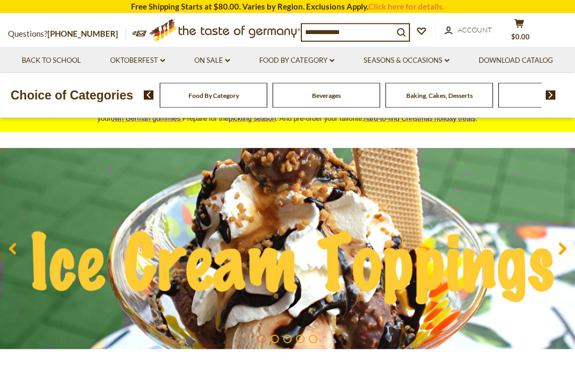
scroll to position [54, 0]
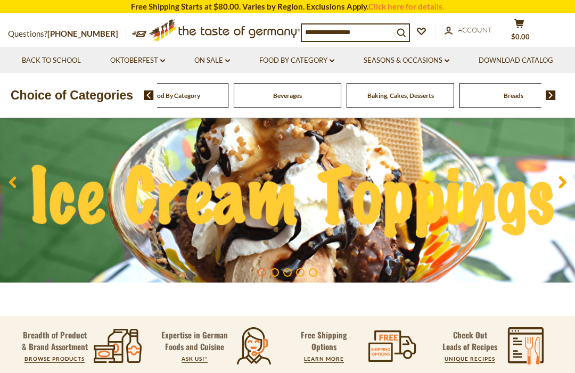
scroll to position [122, 0]
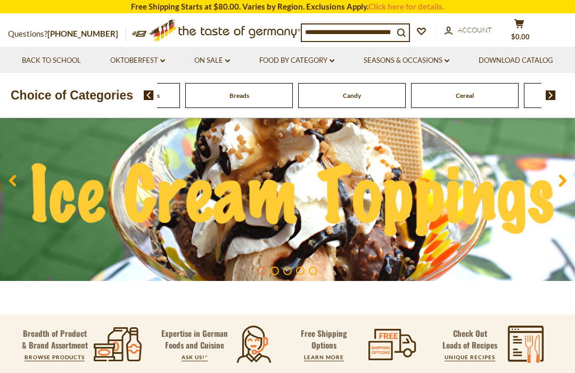
click at [160, 100] on span "Baking, Cakes, Desserts" at bounding box center [126, 96] width 67 height 8
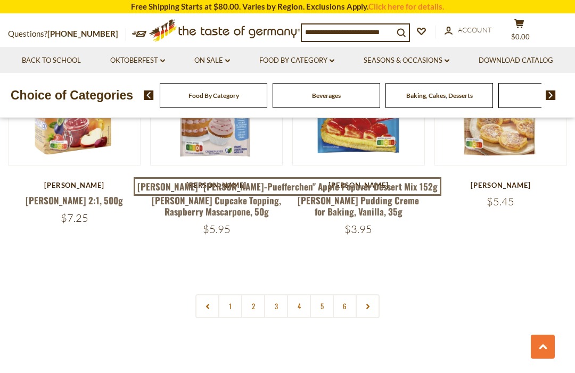
scroll to position [2352, 0]
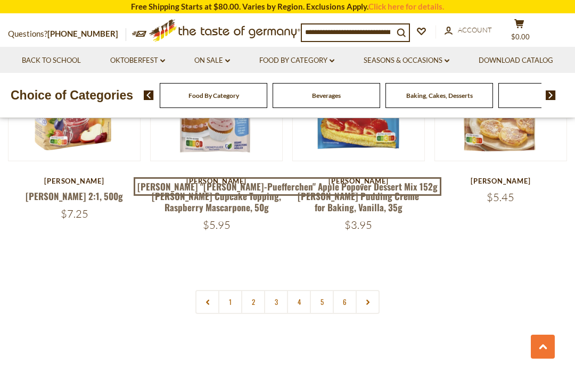
click at [250, 290] on link "2" at bounding box center [253, 302] width 24 height 24
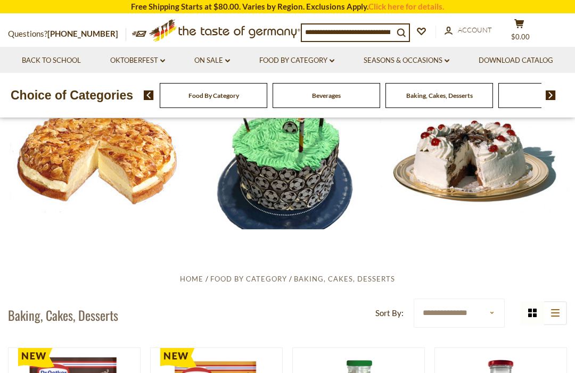
scroll to position [0, 0]
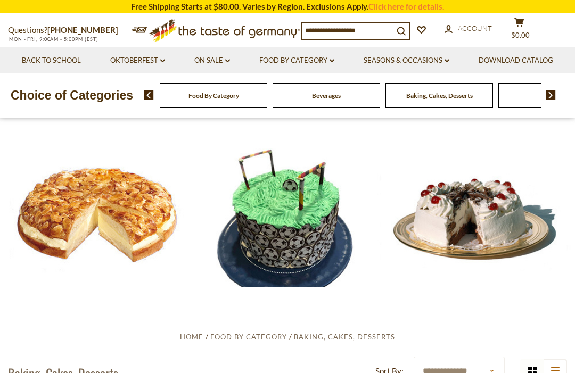
click at [361, 28] on input at bounding box center [348, 30] width 92 height 15
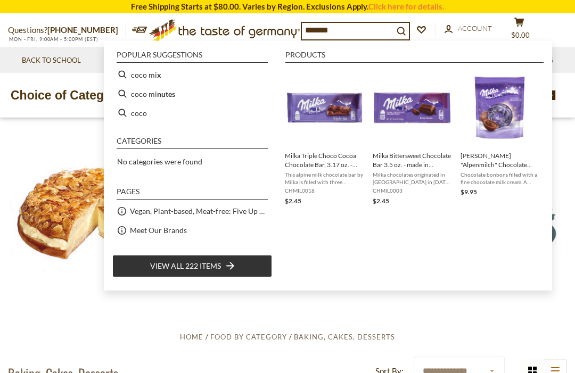
type input "********"
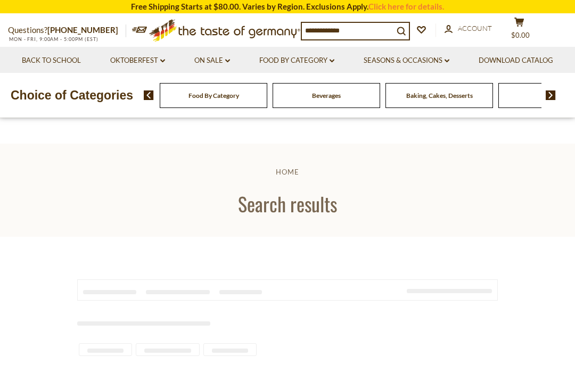
type input "********"
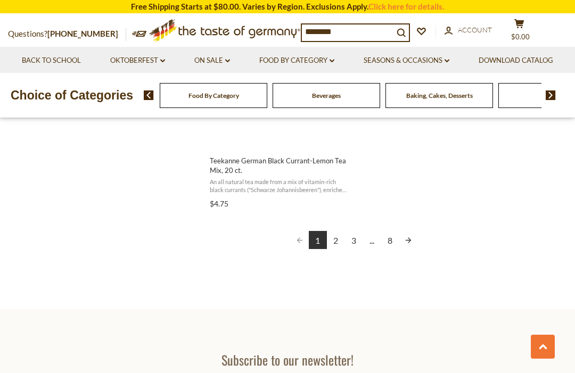
scroll to position [2026, 0]
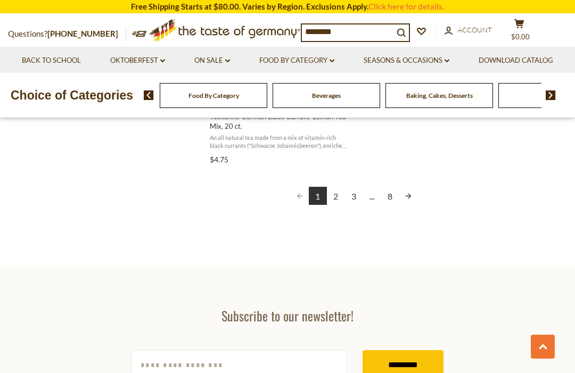
click at [411, 194] on link "Next page" at bounding box center [408, 196] width 18 height 18
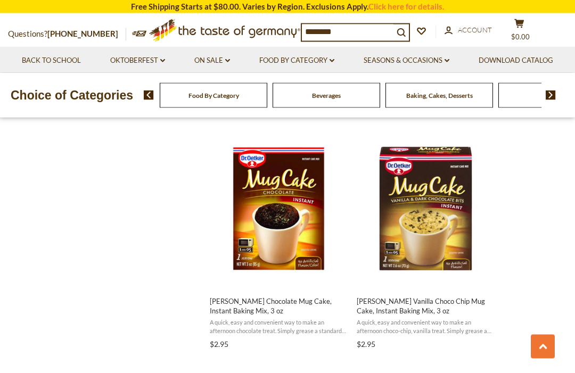
scroll to position [1379, 0]
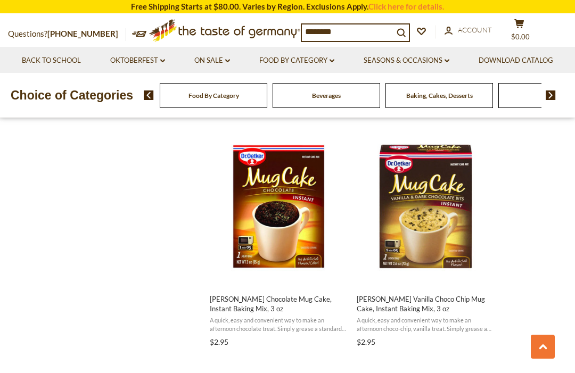
click at [305, 316] on span "A quick, easy and convenient way to make an afternoon chocolate treat. Simply g…" at bounding box center [279, 324] width 138 height 17
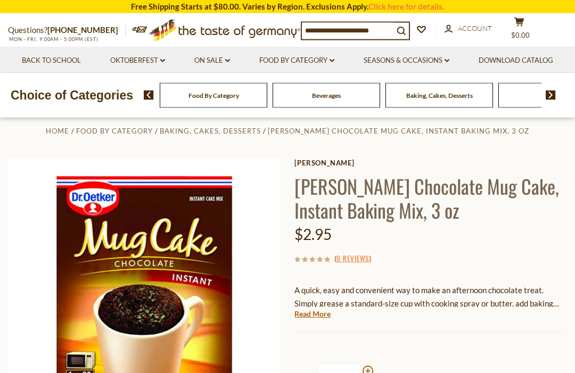
scroll to position [41, 0]
click at [321, 314] on link "Read More" at bounding box center [312, 314] width 36 height 11
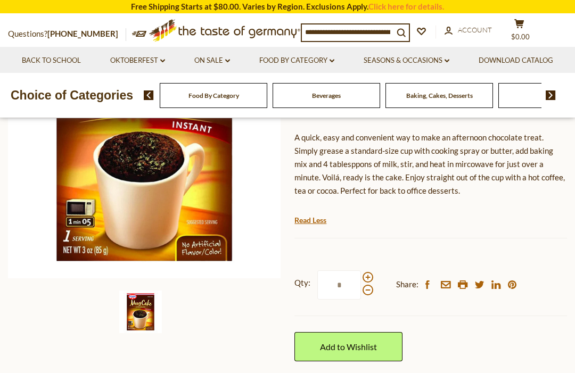
scroll to position [200, 0]
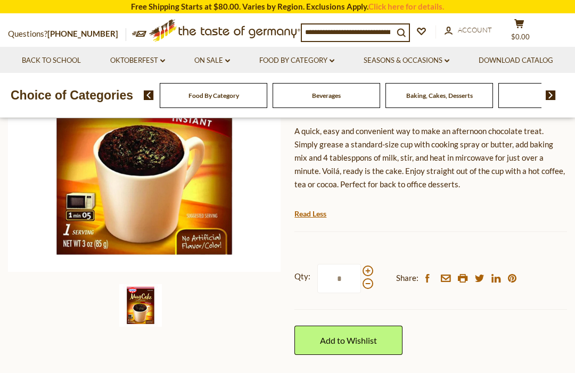
click at [382, 342] on link "Add to Wishlist" at bounding box center [348, 340] width 108 height 29
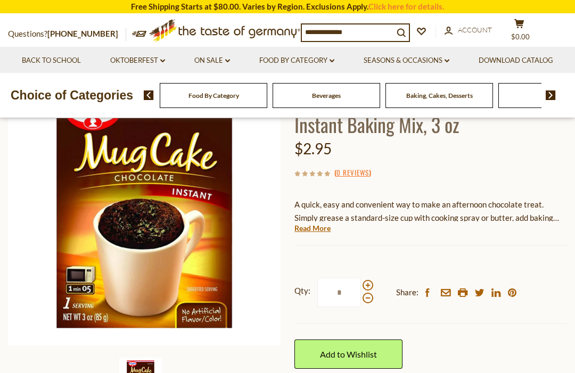
scroll to position [127, 0]
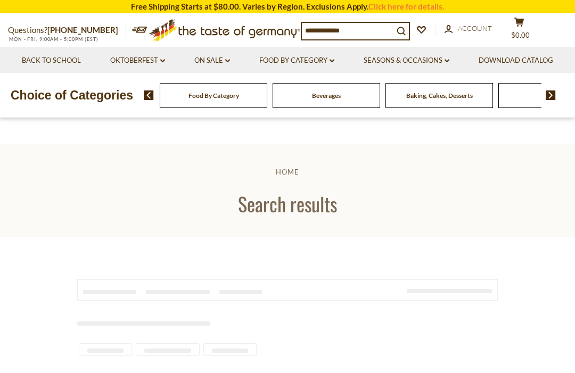
type input "********"
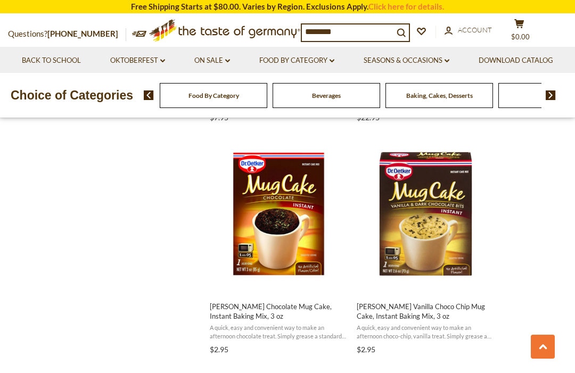
scroll to position [1360, 0]
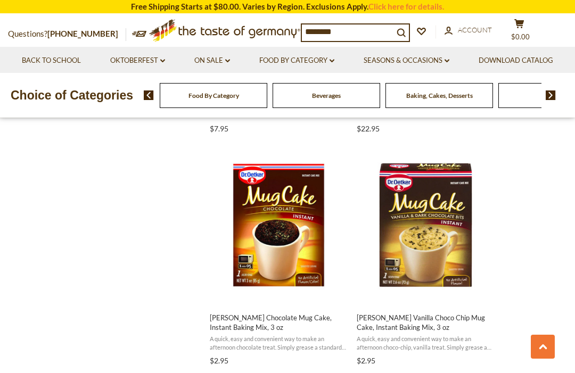
click at [463, 252] on img "Dr. Oetker Vanilla Choco Chip Mug Cake, Instant Baking Mix, 3 oz" at bounding box center [425, 225] width 141 height 141
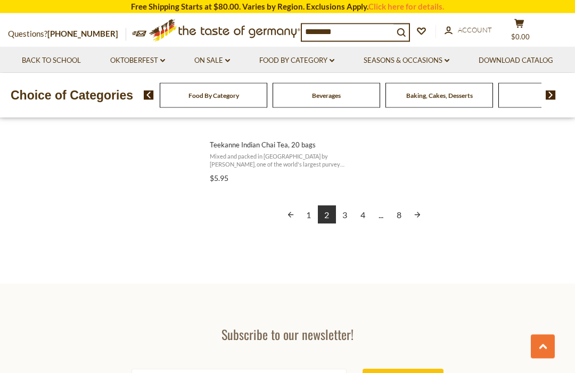
scroll to position [2002, 0]
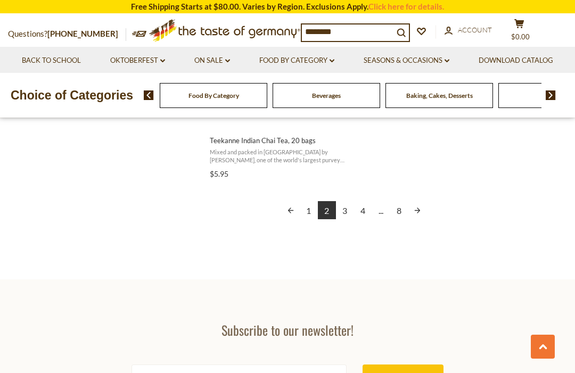
click at [425, 206] on link "Next page" at bounding box center [417, 210] width 18 height 18
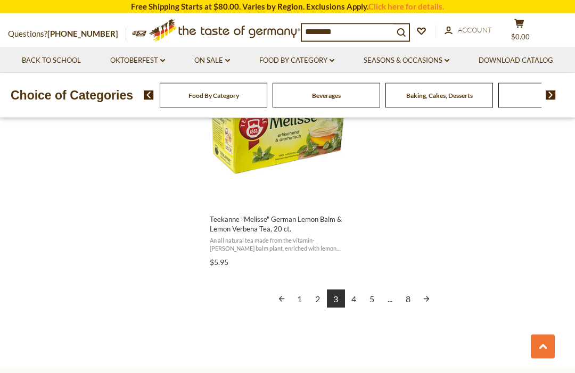
scroll to position [1899, 0]
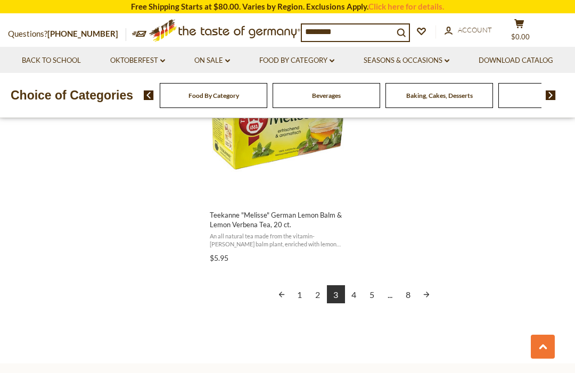
click at [425, 285] on link "Next page" at bounding box center [426, 294] width 18 height 18
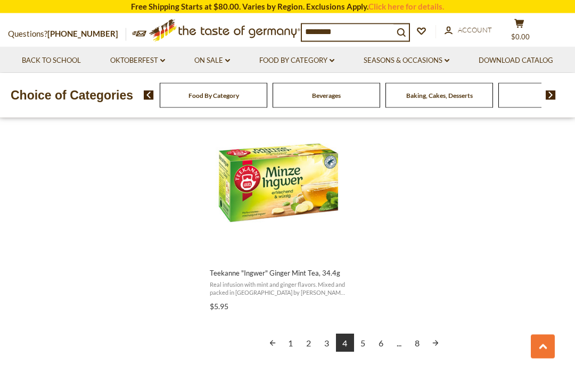
scroll to position [1901, 0]
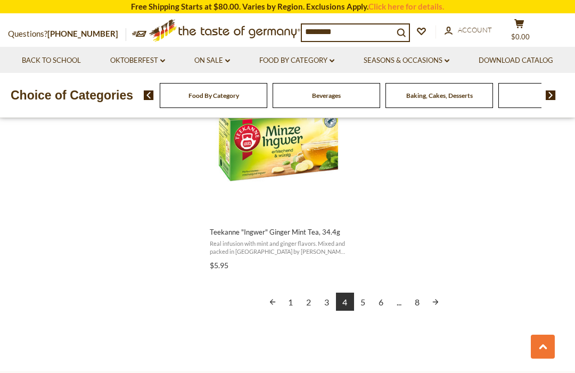
click at [432, 293] on link "Next page" at bounding box center [436, 302] width 18 height 18
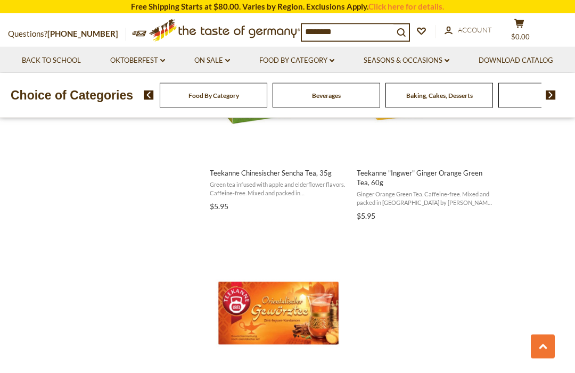
scroll to position [1718, 0]
click at [358, 32] on input "********" at bounding box center [348, 31] width 92 height 15
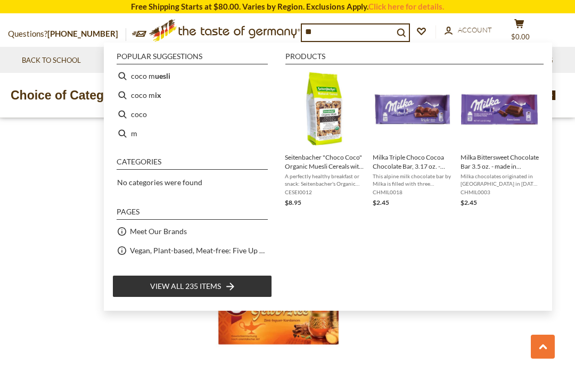
type input "*"
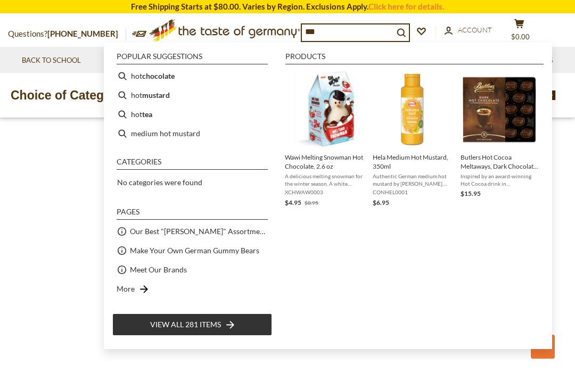
click at [170, 76] on b "chocolate" at bounding box center [158, 76] width 32 height 12
type input "**********"
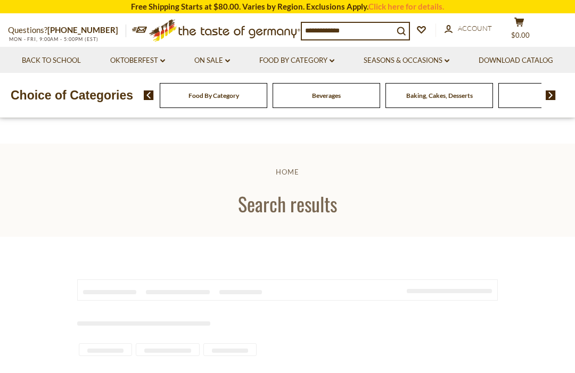
type input "**********"
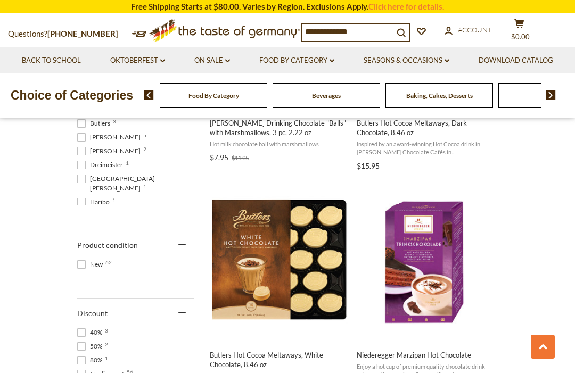
scroll to position [626, 0]
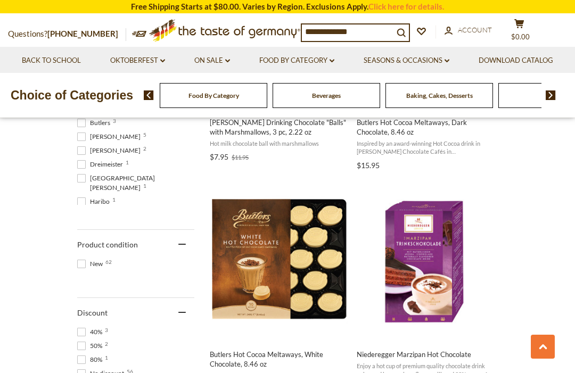
click at [472, 327] on button "Add to cart" at bounding box center [425, 330] width 140 height 23
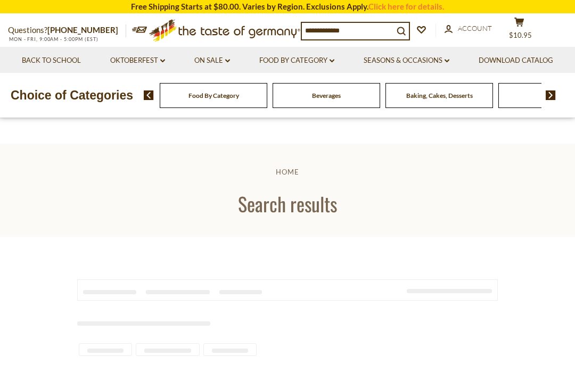
type input "**********"
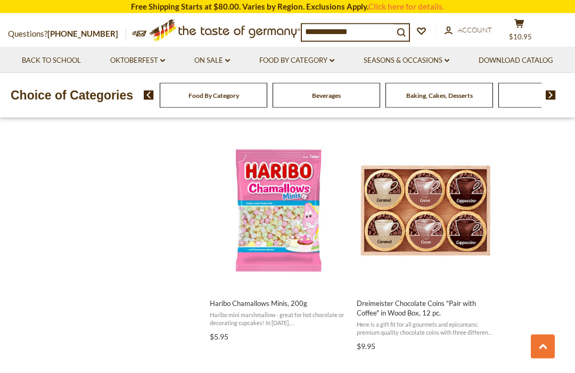
scroll to position [1124, 0]
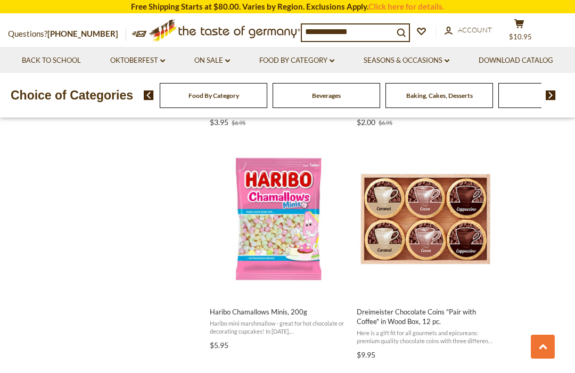
click at [472, 317] on span "Dreimeister Chocolate Coins "Pair with Coffee" in Wood Box, 12 pc." at bounding box center [426, 316] width 138 height 19
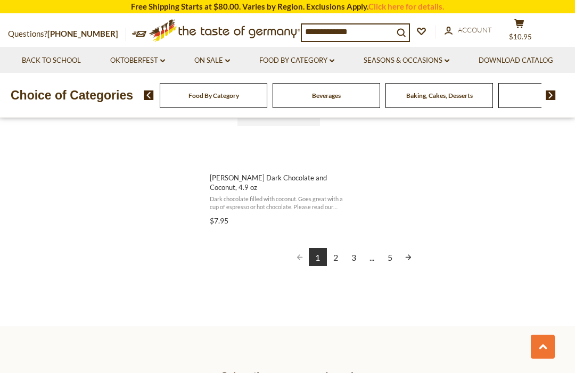
scroll to position [1955, 0]
click at [334, 250] on link "2" at bounding box center [336, 258] width 18 height 18
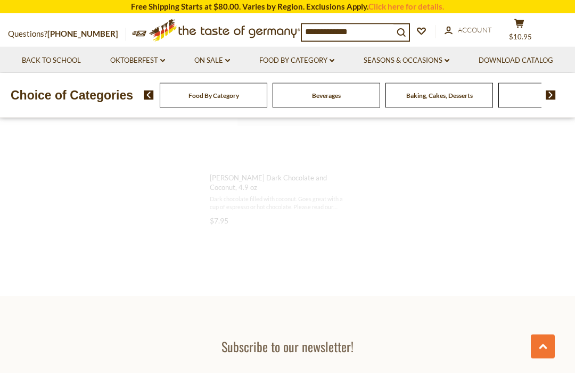
scroll to position [1265, 0]
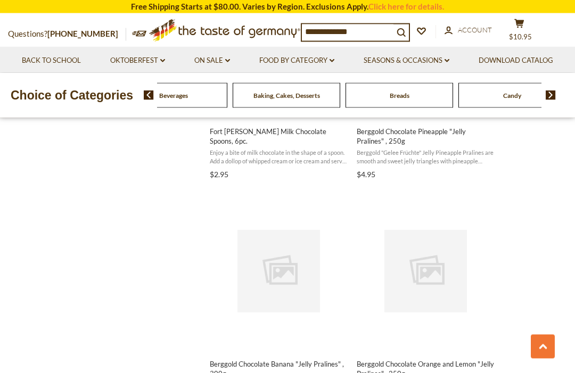
scroll to position [1082, 0]
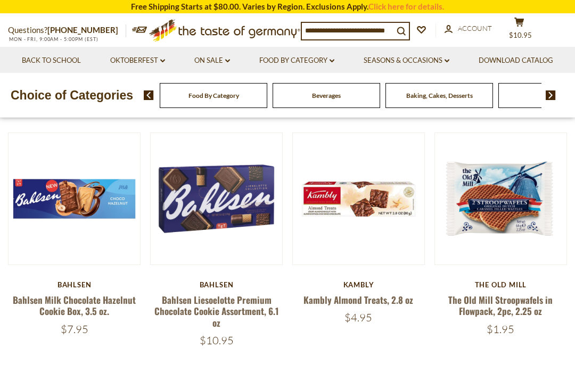
scroll to position [285, 0]
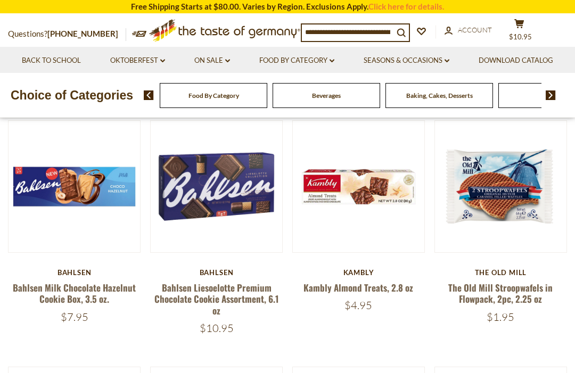
click at [532, 290] on link "The Old Mill Stroopwafels in Flowpack, 2pc, 2.25 oz" at bounding box center [500, 293] width 104 height 24
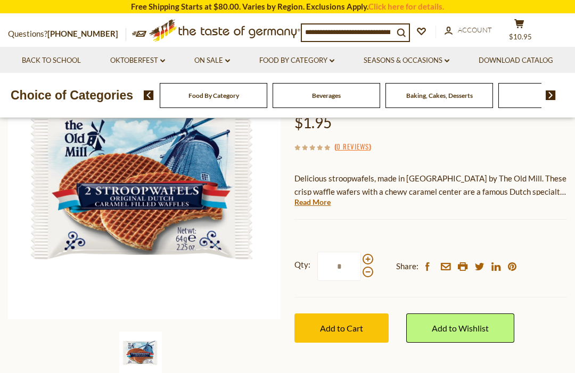
scroll to position [151, 0]
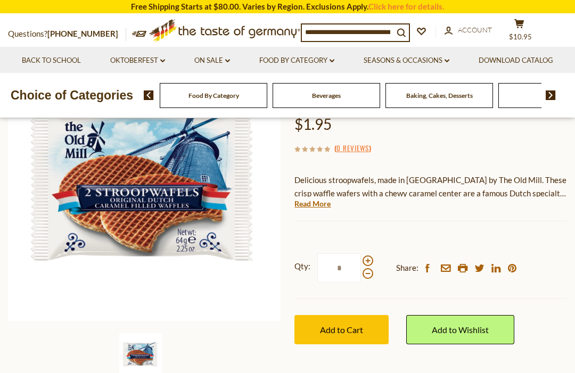
click at [349, 306] on div "Qty: * Share: facebook email printer twitter linkedin pinterest Add to Cart" at bounding box center [430, 298] width 273 height 123
click at [359, 327] on span "Add to Cart" at bounding box center [341, 330] width 43 height 10
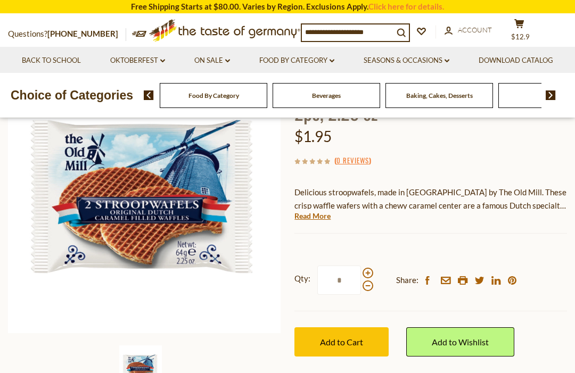
scroll to position [0, 0]
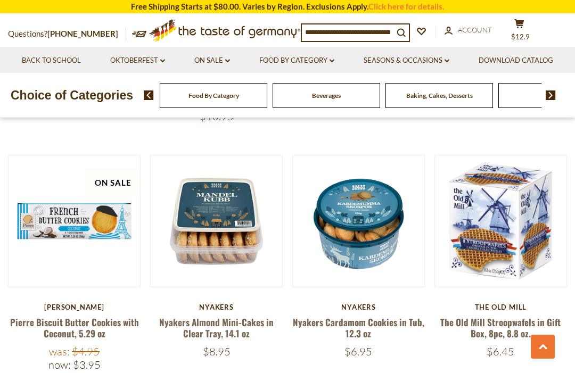
scroll to position [498, 0]
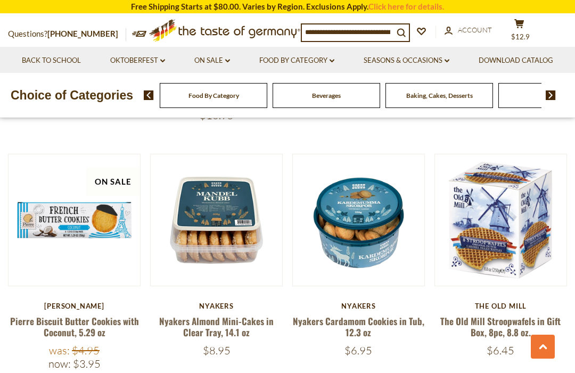
click at [533, 306] on div "The Old Mill" at bounding box center [501, 306] width 133 height 9
click at [518, 317] on link "The Old Mill Stroopwafels in Gift Box, 8pc, 8.8 oz." at bounding box center [500, 327] width 120 height 24
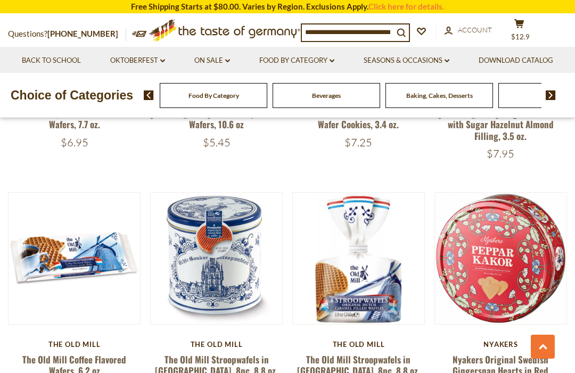
scroll to position [982, 0]
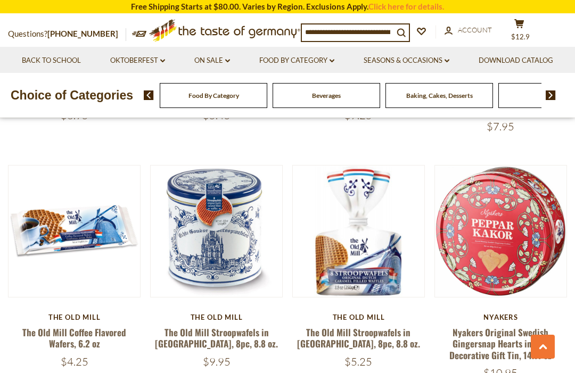
click at [392, 326] on link "The Old Mill Stroopwafels in Bag, 8pc, 8.8 oz." at bounding box center [358, 338] width 123 height 24
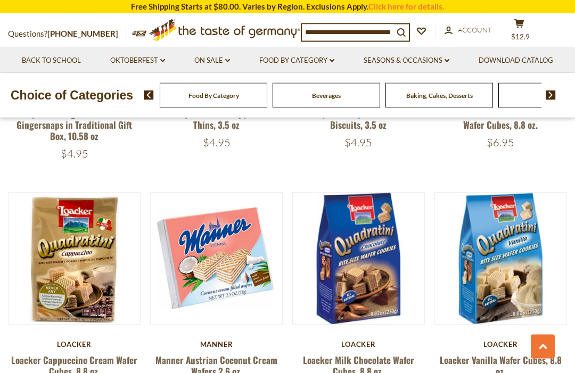
scroll to position [1452, 0]
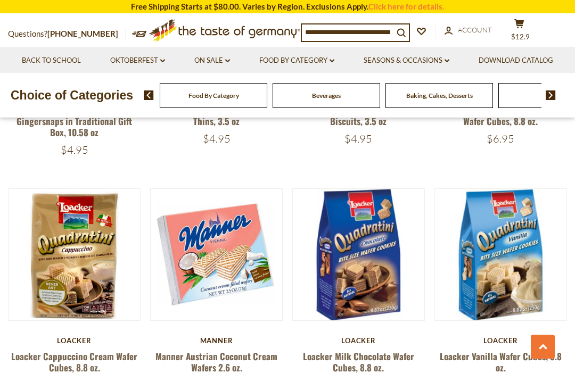
click at [395, 350] on link "Loacker Milk Chocolate Wafer Cubes, 8.8 oz." at bounding box center [358, 362] width 111 height 24
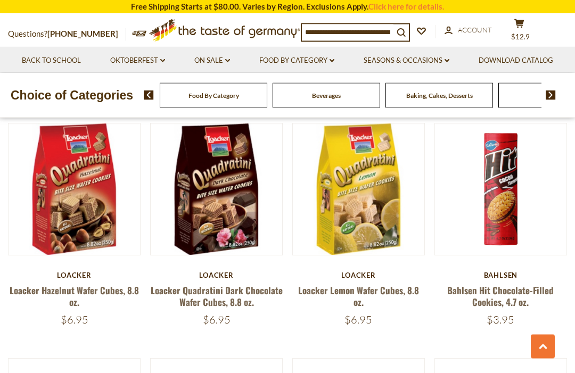
scroll to position [1753, 0]
click at [535, 284] on link "Bahlsen Hit Chocolate-Filled Cookies, 4.7 oz." at bounding box center [500, 296] width 107 height 24
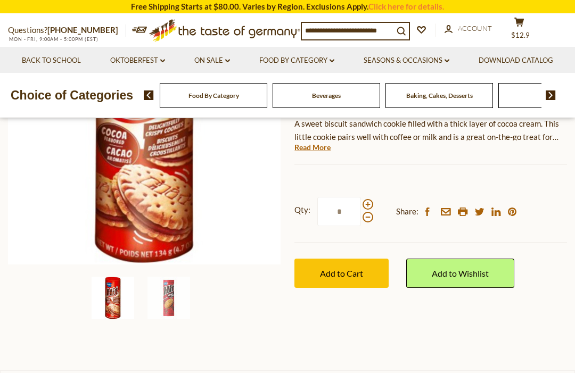
scroll to position [209, 0]
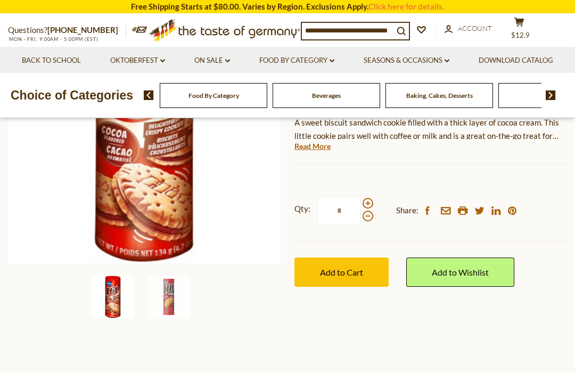
click at [340, 264] on button "Add to Cart" at bounding box center [341, 272] width 94 height 29
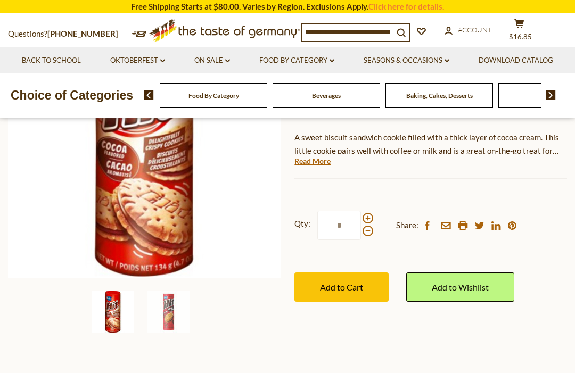
scroll to position [196, 0]
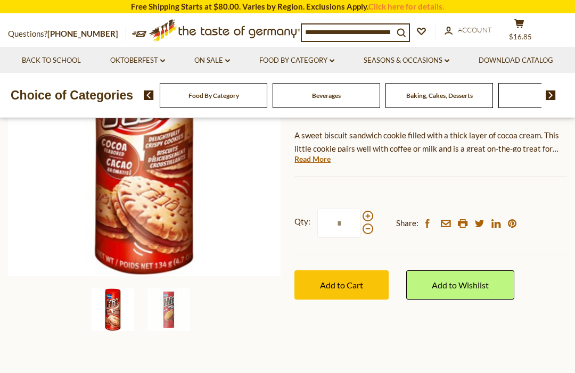
click at [346, 282] on span "Add to Cart" at bounding box center [341, 285] width 43 height 10
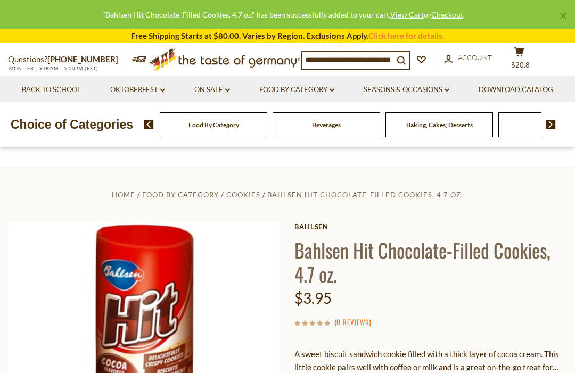
scroll to position [0, 0]
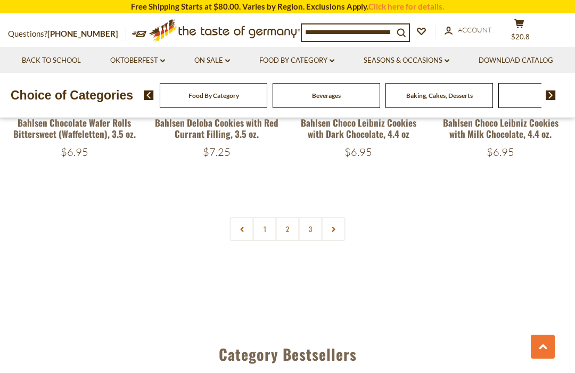
scroll to position [2401, 0]
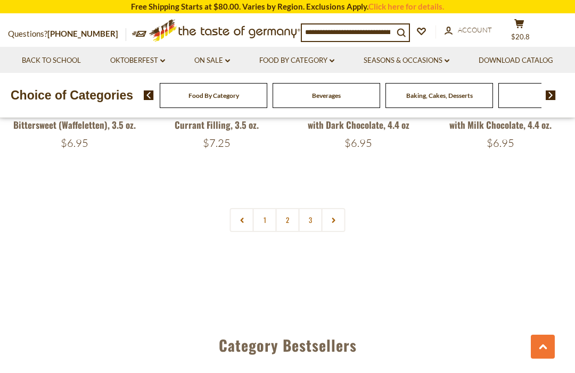
click at [332, 208] on link at bounding box center [334, 220] width 24 height 24
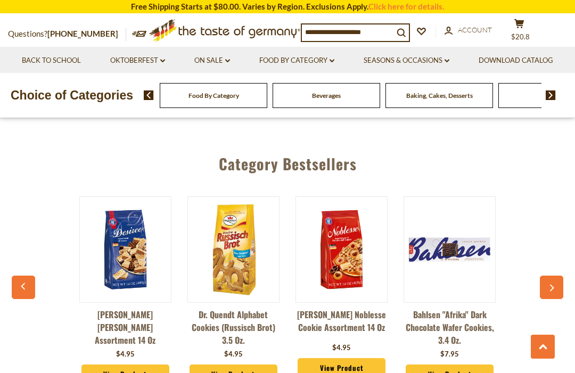
scroll to position [2583, 0]
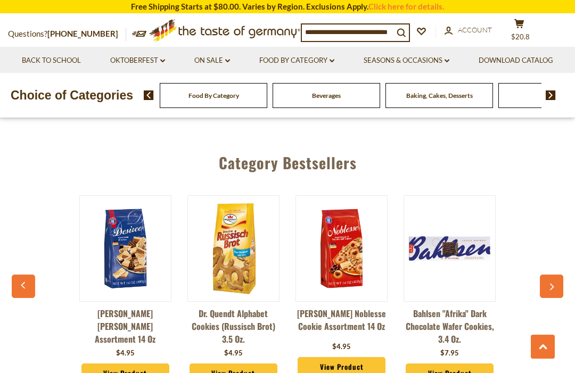
click at [551, 257] on div "Hans Freitag Desiree Wafer Assortment 14 oz $4.95 View Product Dr. Quendt Alpha…" at bounding box center [287, 292] width 540 height 220
click at [549, 283] on icon "button" at bounding box center [551, 286] width 7 height 7
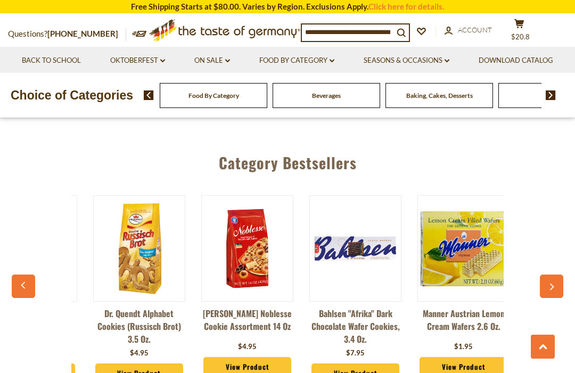
scroll to position [0, 108]
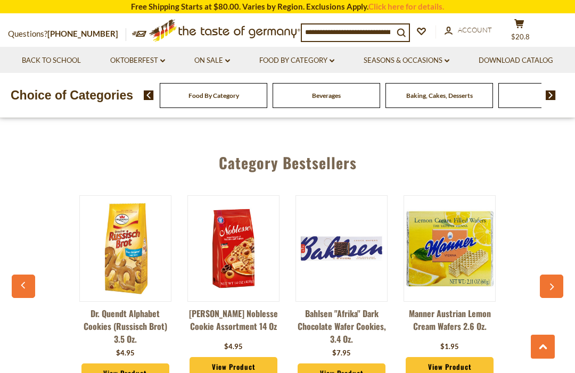
click at [545, 275] on button "button" at bounding box center [551, 286] width 23 height 23
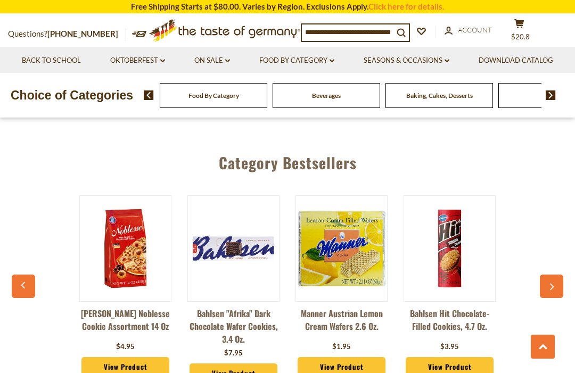
click at [549, 283] on icon "button" at bounding box center [551, 286] width 7 height 7
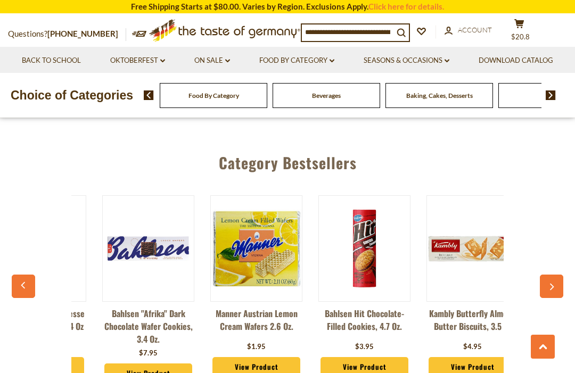
scroll to position [0, 324]
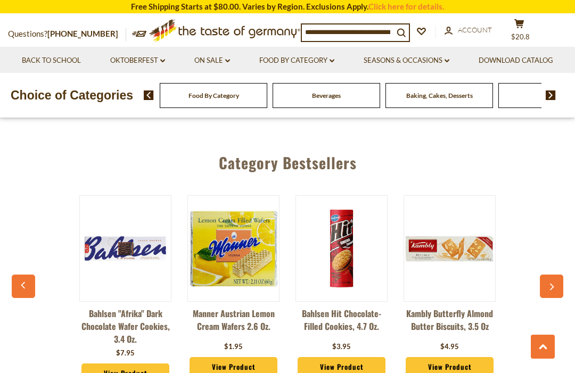
click at [555, 275] on button "button" at bounding box center [551, 286] width 23 height 23
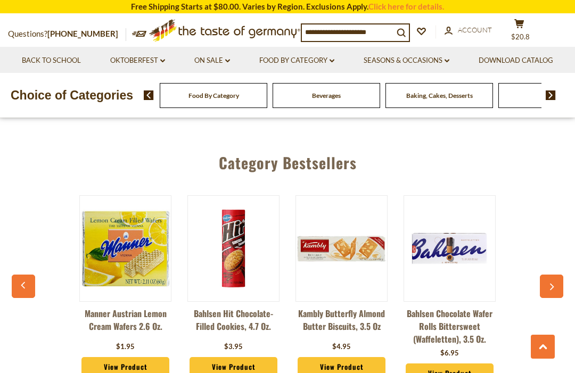
click at [555, 283] on icon "button" at bounding box center [551, 286] width 7 height 7
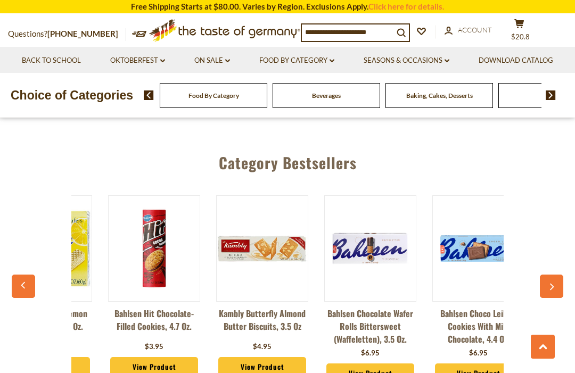
scroll to position [0, 540]
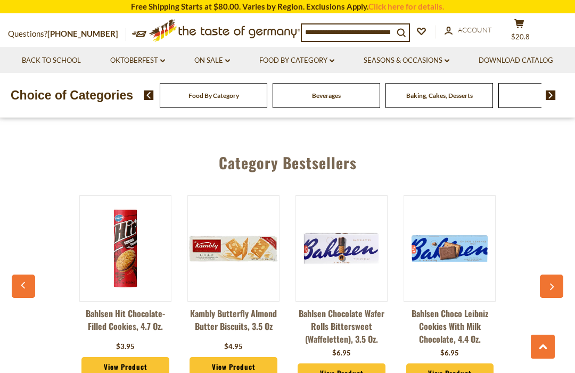
click at [554, 283] on icon "button" at bounding box center [551, 286] width 7 height 7
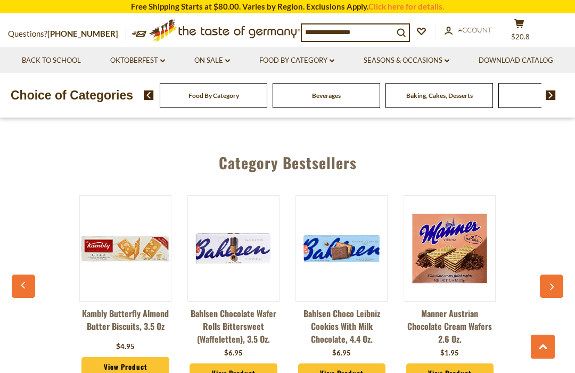
click at [553, 284] on icon "button" at bounding box center [552, 287] width 4 height 7
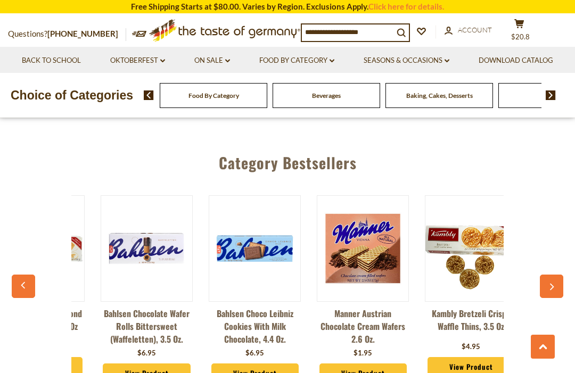
scroll to position [0, 757]
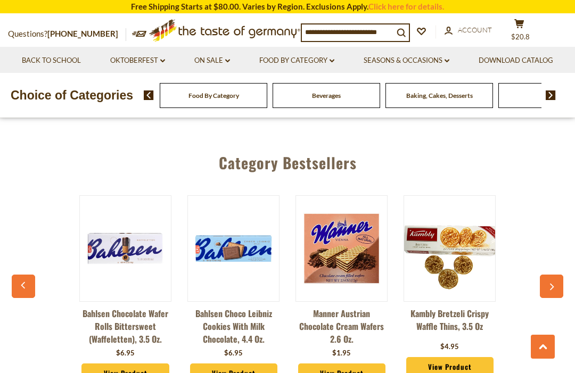
click at [556, 275] on button "button" at bounding box center [551, 286] width 23 height 23
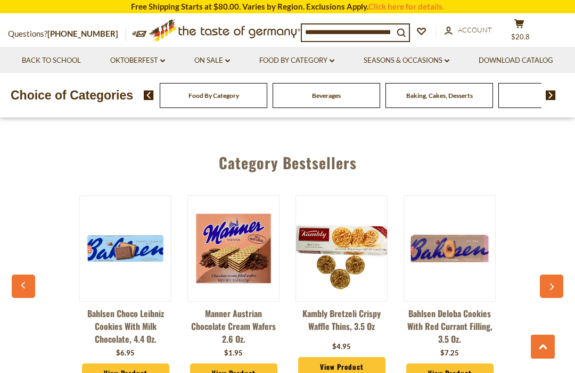
click at [560, 275] on button "button" at bounding box center [551, 286] width 23 height 23
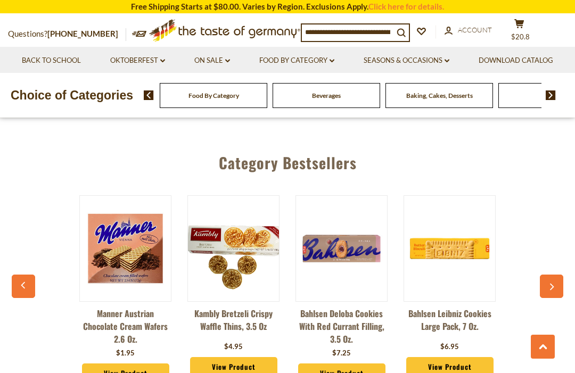
click at [554, 283] on icon "button" at bounding box center [551, 286] width 7 height 7
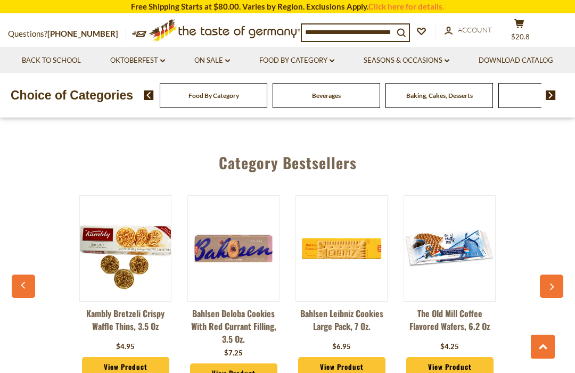
click at [550, 279] on button "button" at bounding box center [551, 286] width 23 height 23
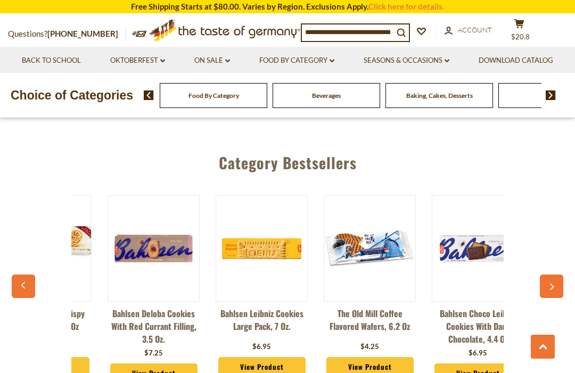
scroll to position [0, 1189]
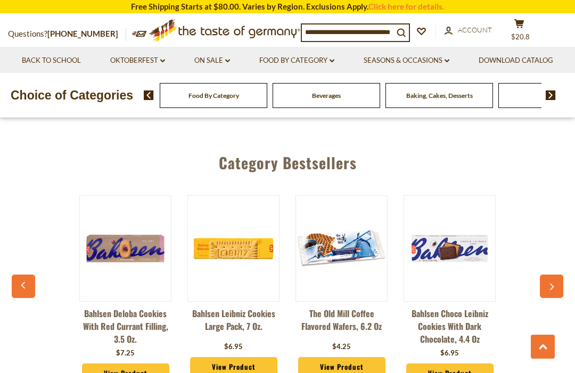
click at [550, 100] on img at bounding box center [551, 96] width 10 height 10
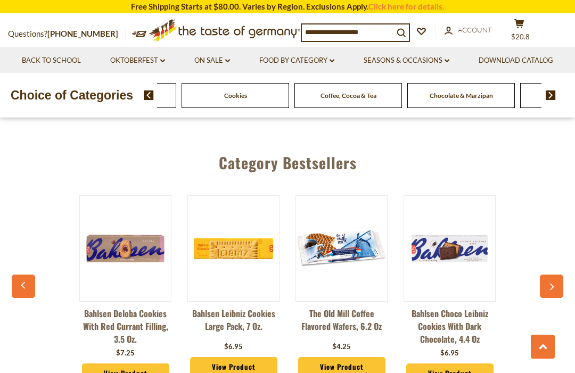
click at [247, 100] on span "Cookies" at bounding box center [235, 96] width 23 height 8
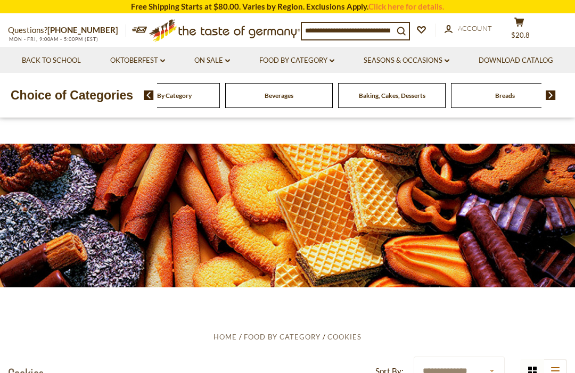
click at [555, 100] on img at bounding box center [551, 96] width 10 height 10
click at [379, 27] on input at bounding box center [348, 30] width 92 height 15
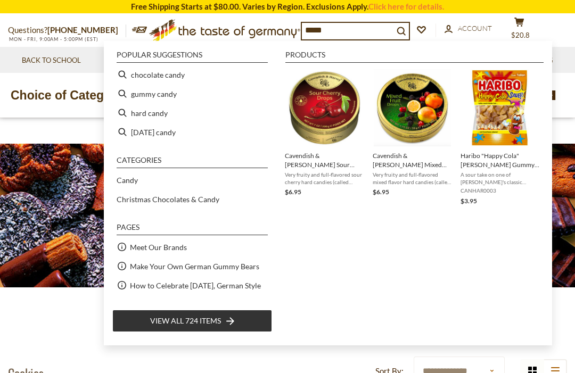
click at [167, 72] on li "chocolate candy" at bounding box center [192, 74] width 160 height 19
type input "**********"
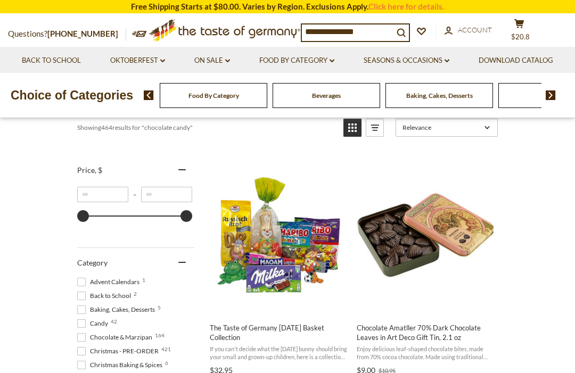
scroll to position [208, 0]
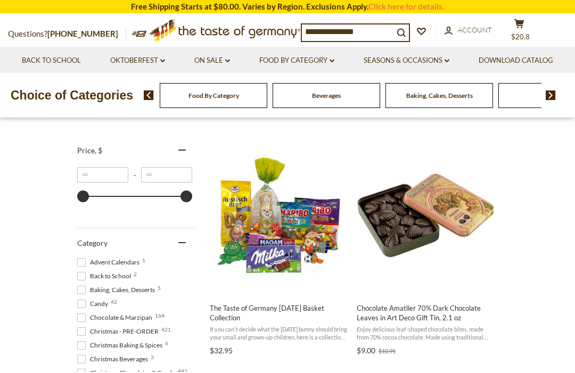
click at [453, 316] on span "Chocolate Amatller 70% Dark Chocolate Leaves in Art Deco Gift Tin, 2.1 oz" at bounding box center [426, 313] width 138 height 19
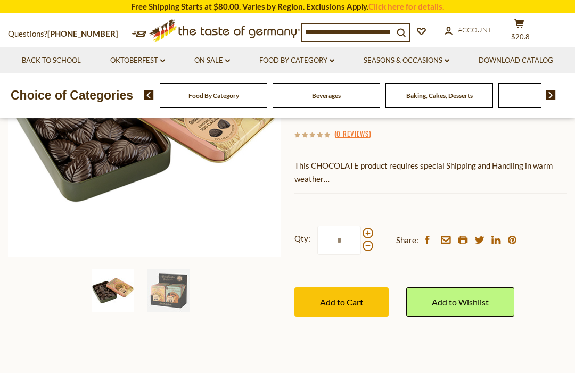
scroll to position [230, 0]
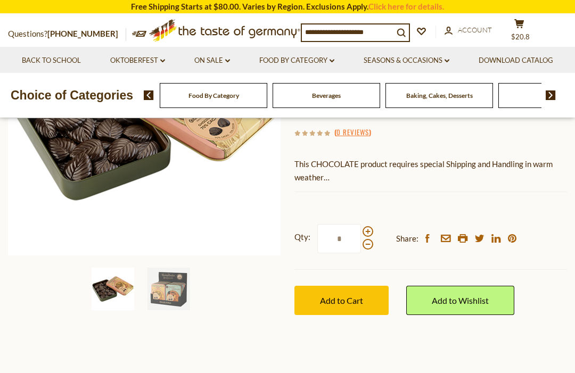
click at [348, 297] on span "Add to Cart" at bounding box center [341, 301] width 43 height 10
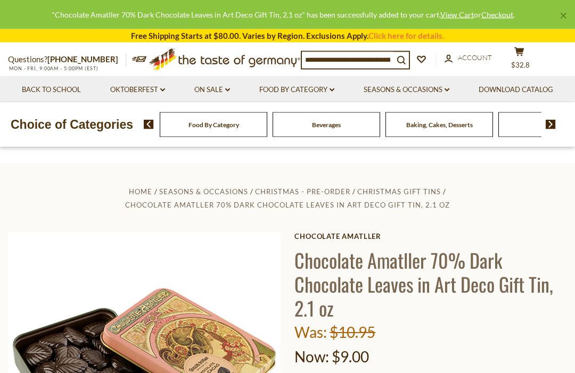
scroll to position [0, 0]
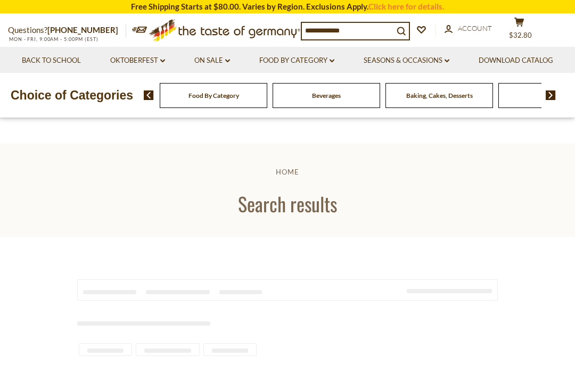
type input "**********"
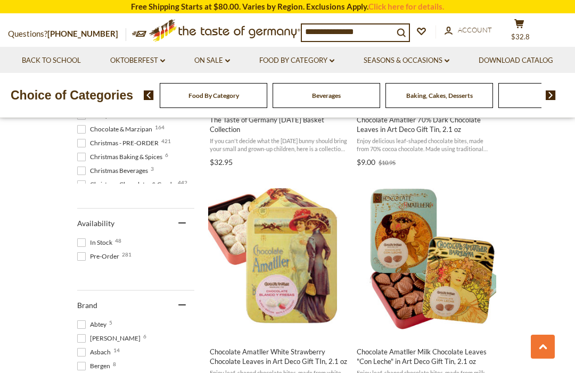
scroll to position [428, 0]
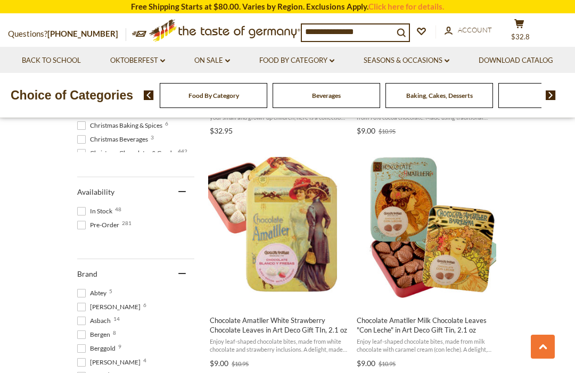
click at [473, 329] on span "Chocolate Amatller Milk Chocolate Leaves "Con Leche" in Art Deco Gift Tin, 2.1 …" at bounding box center [426, 325] width 138 height 19
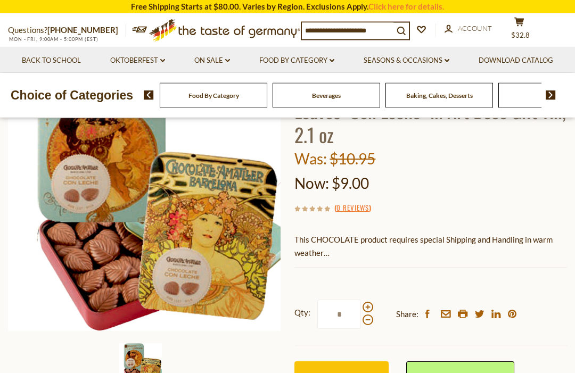
scroll to position [161, 0]
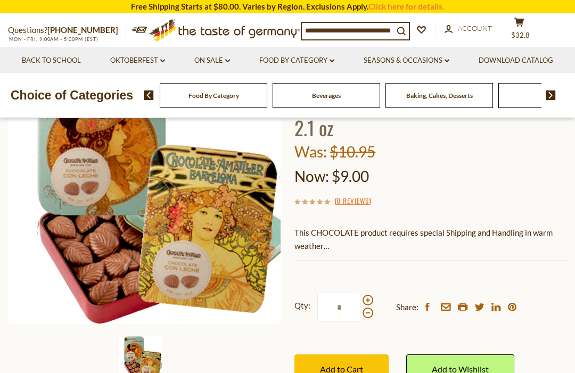
click at [367, 356] on button "Add to Cart" at bounding box center [341, 369] width 94 height 29
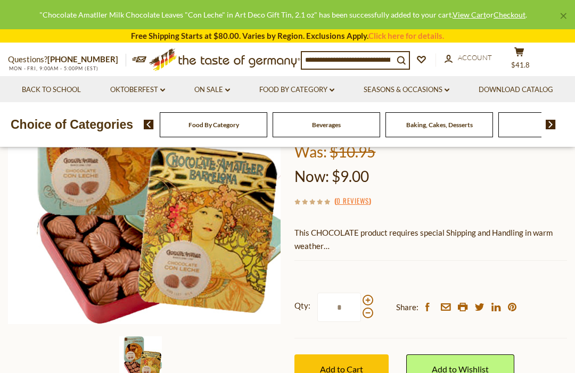
click at [353, 350] on div "Qty: * Share: facebook email printer twitter linkedin pinterest Add to Cart" at bounding box center [430, 338] width 273 height 123
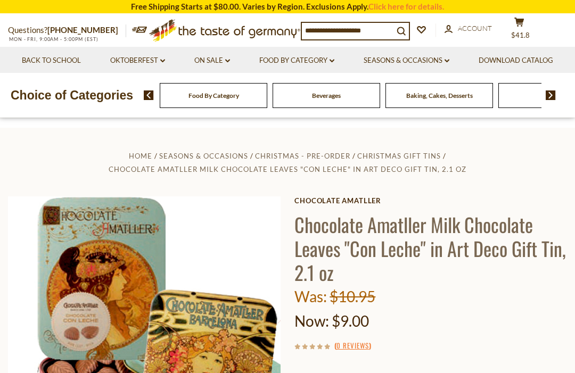
scroll to position [0, 0]
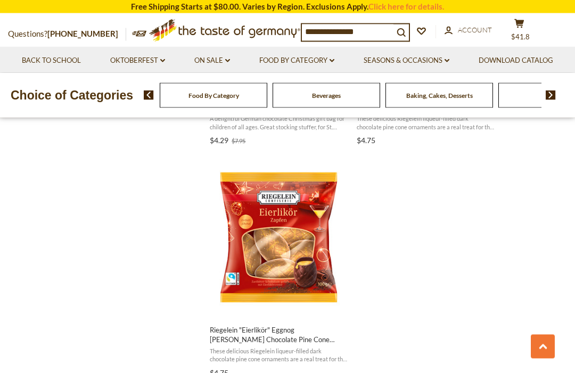
scroll to position [1813, 0]
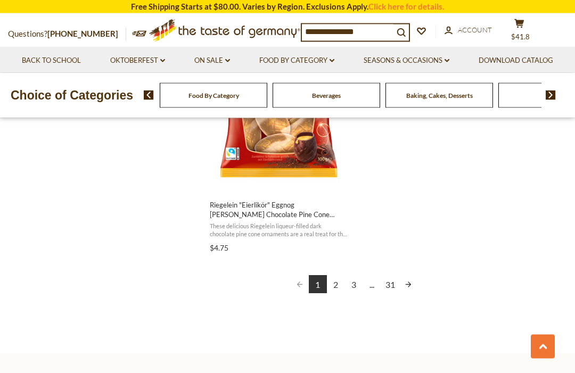
scroll to position [1964, 0]
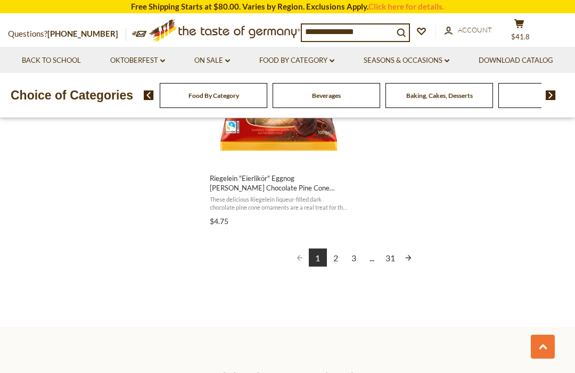
click at [407, 256] on link "Next page" at bounding box center [408, 258] width 18 height 18
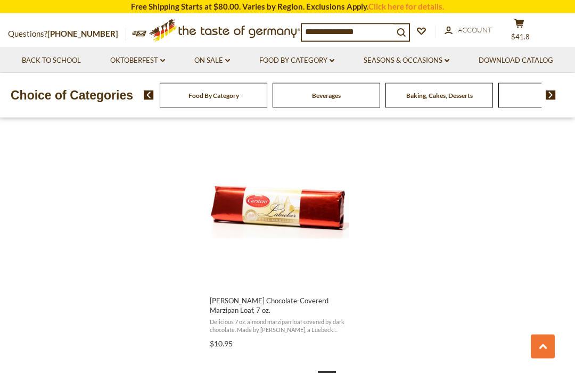
scroll to position [1841, 0]
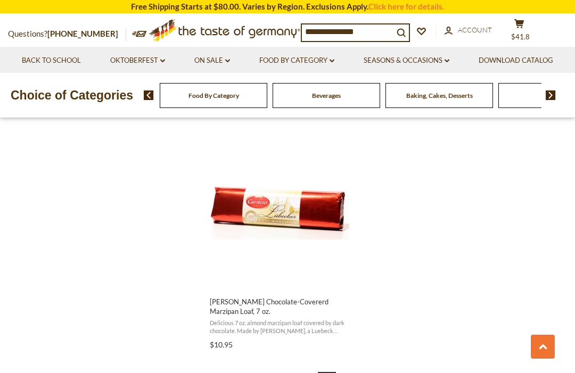
click at [315, 315] on span "Carstens Luebeck Chocolate-Covererd Marzipan Loaf, 7 oz. Delicious 7 oz. almond…" at bounding box center [278, 321] width 141 height 64
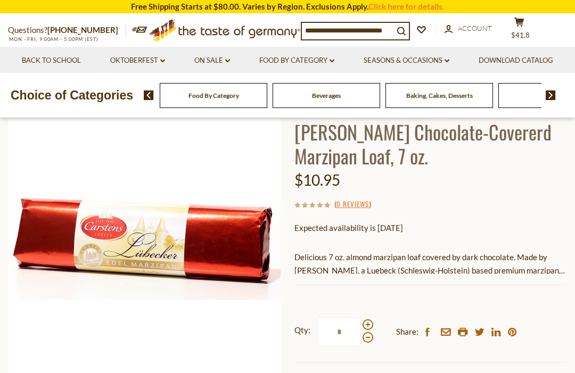
scroll to position [104, 0]
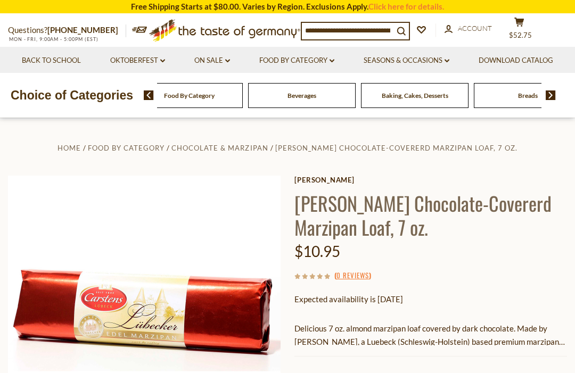
scroll to position [0, 0]
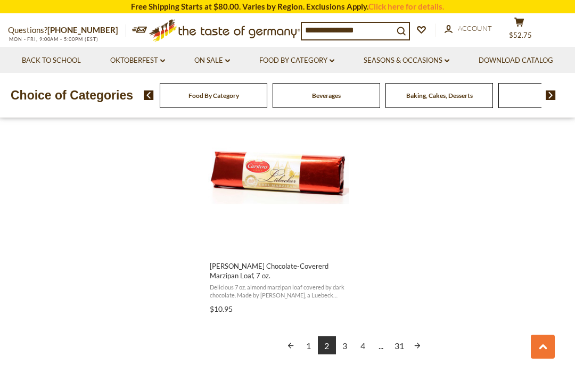
click at [419, 343] on link "Next page" at bounding box center [417, 346] width 18 height 18
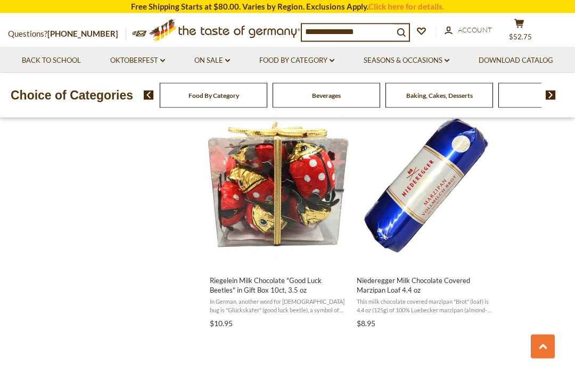
scroll to position [1631, 0]
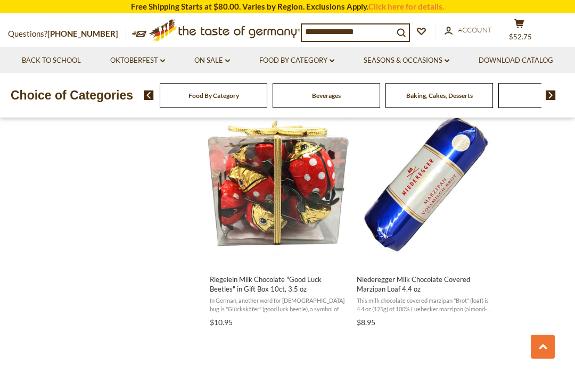
click at [474, 290] on span "Niederegger Milk Chocolate Covered Marzipan Loaf 4.4 oz" at bounding box center [426, 284] width 138 height 19
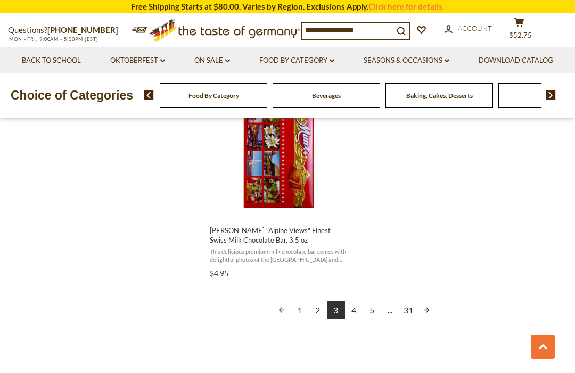
click at [422, 301] on link "Next page" at bounding box center [426, 310] width 18 height 18
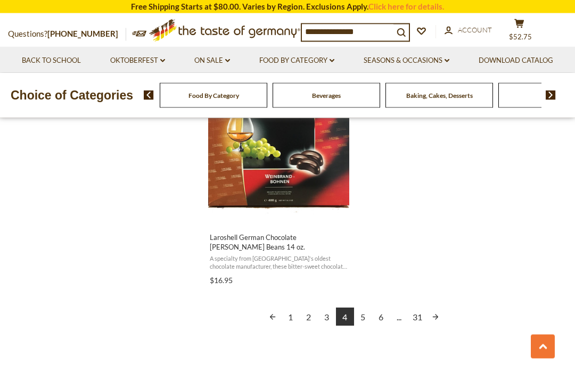
scroll to position [1908, 0]
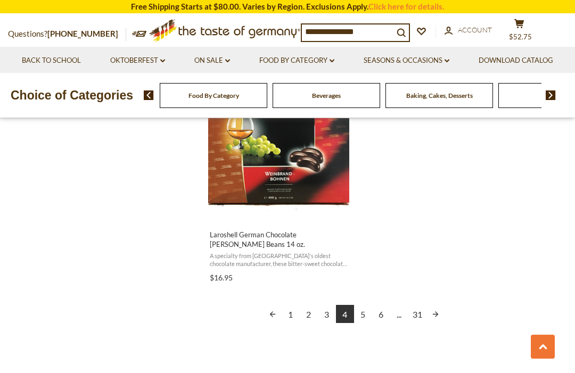
click at [436, 312] on link "Next page" at bounding box center [436, 314] width 18 height 18
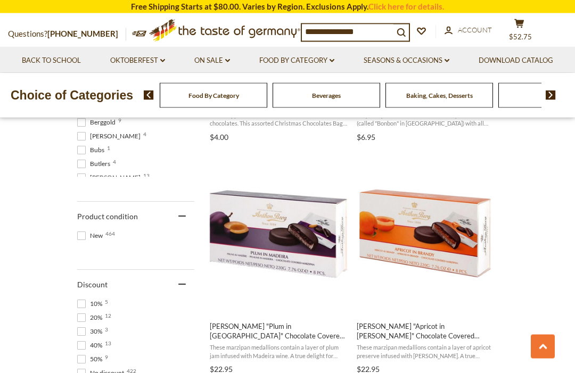
scroll to position [654, 0]
click at [297, 339] on span "[PERSON_NAME] "Plum in [GEOGRAPHIC_DATA]" Chocolate Covered Marzipan Medallions…" at bounding box center [279, 331] width 138 height 19
